Goal: Task Accomplishment & Management: Manage account settings

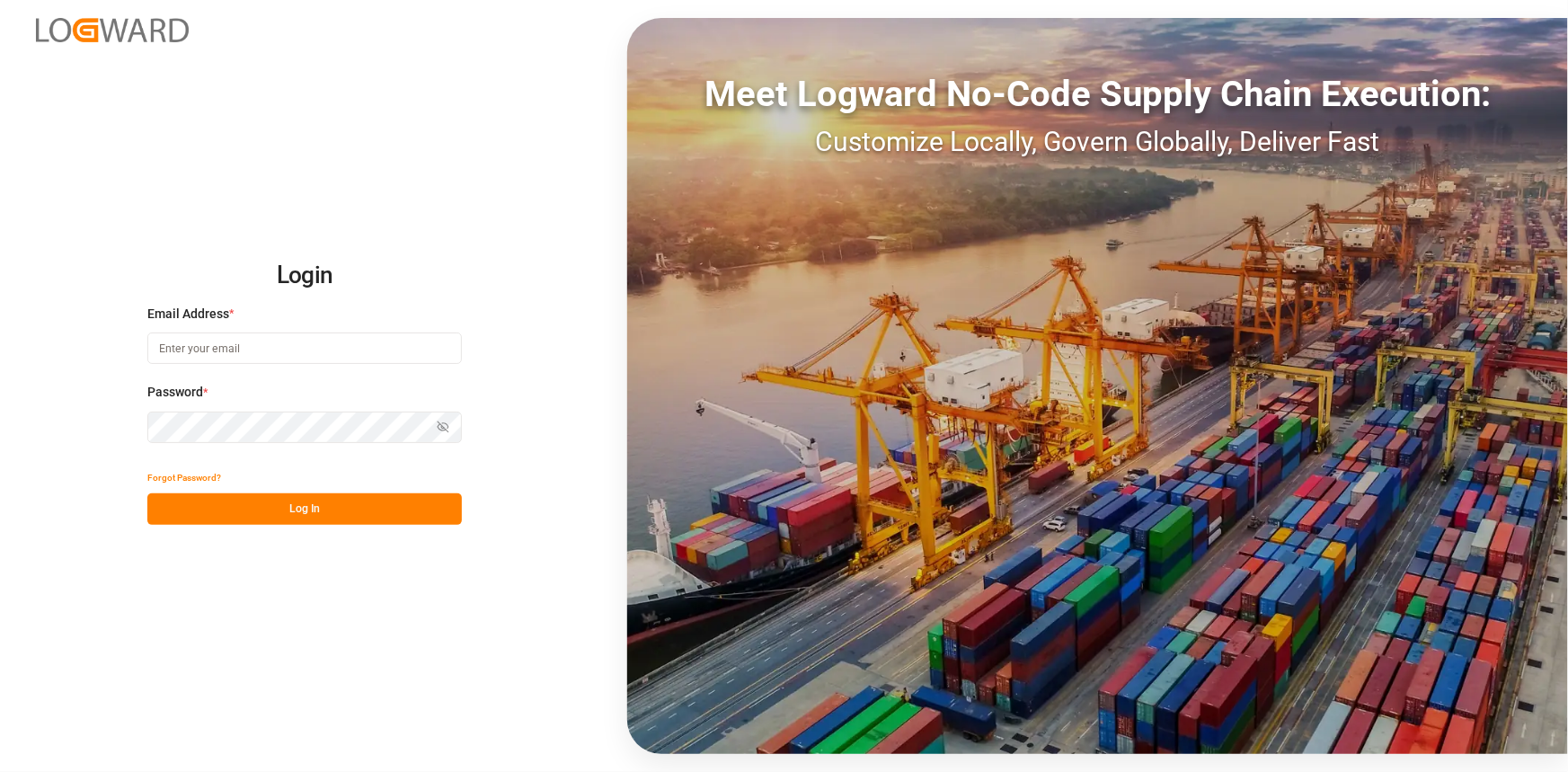
click at [220, 345] on input at bounding box center [304, 348] width 314 height 31
type input "[PERSON_NAME][EMAIL_ADDRESS][PERSON_NAME][DOMAIN_NAME]"
click at [272, 512] on button "Log In" at bounding box center [304, 509] width 314 height 31
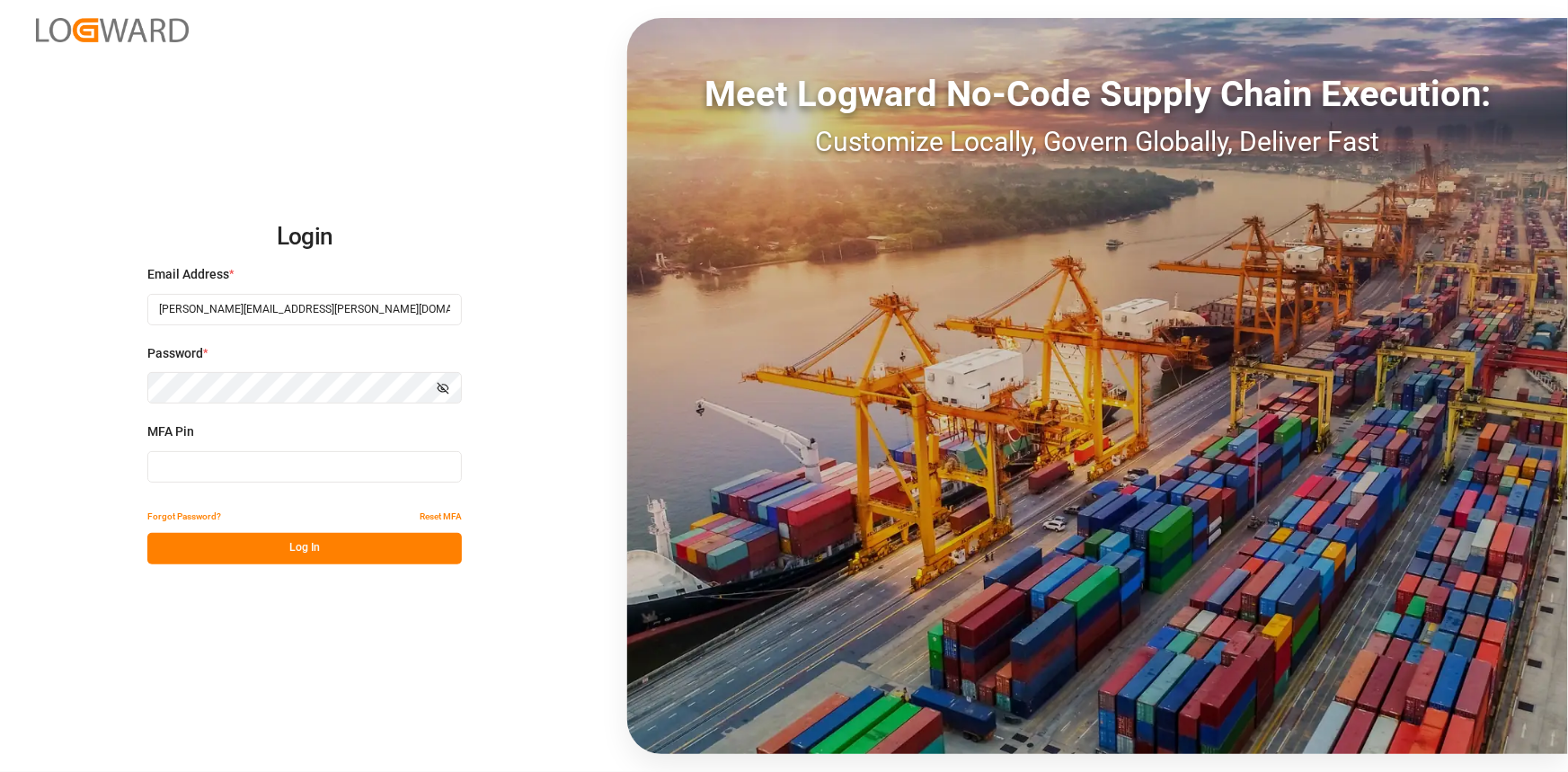
click at [271, 469] on input at bounding box center [304, 466] width 314 height 31
type input "311495"
click at [296, 551] on button "Log In" at bounding box center [304, 549] width 314 height 31
